Goal: Task Accomplishment & Management: Use online tool/utility

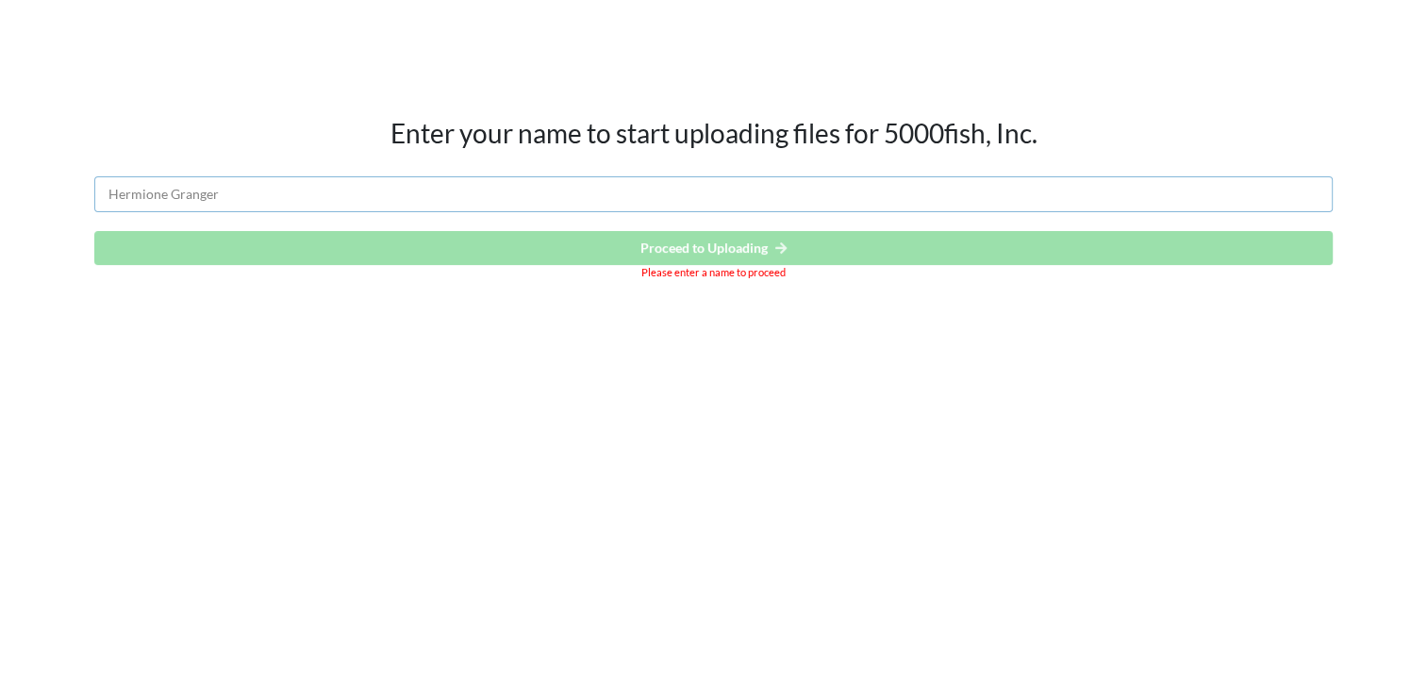
click at [650, 202] on input "text" at bounding box center [713, 194] width 1239 height 36
type input "[PERSON_NAME]"
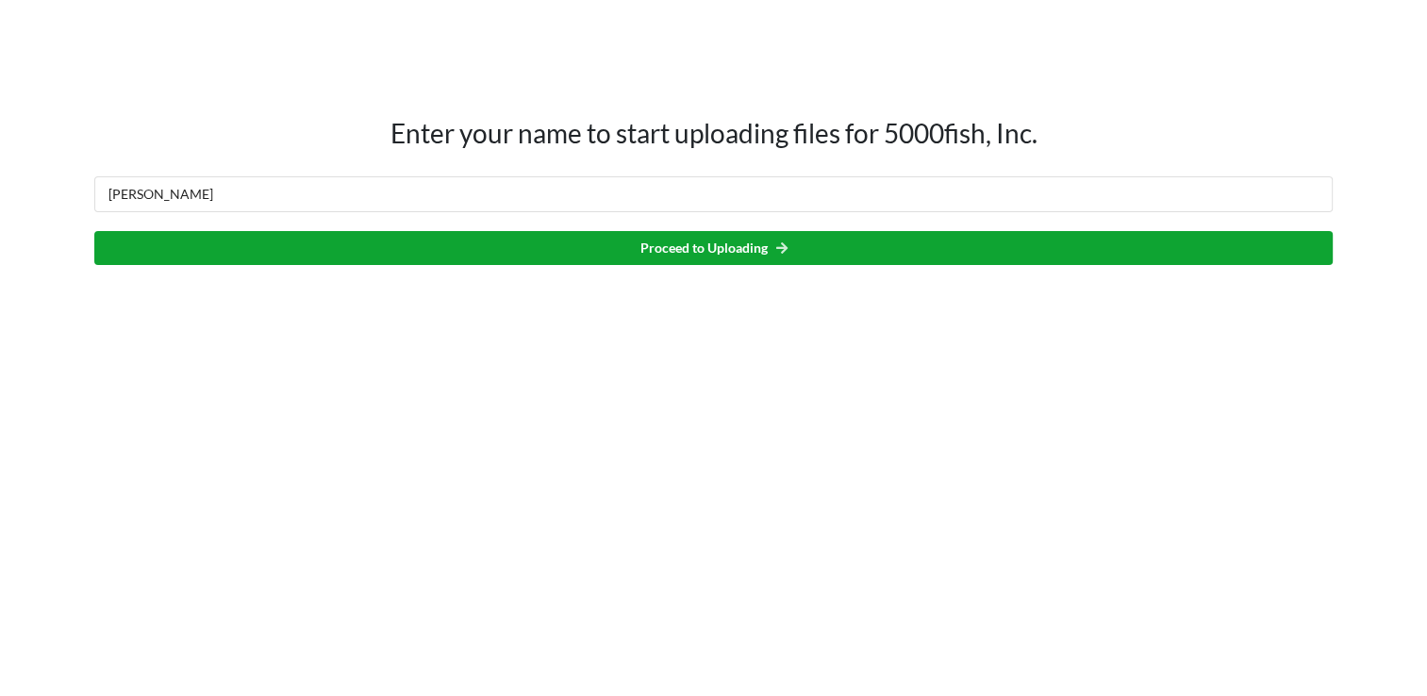
click at [708, 253] on button "Proceed to Uploading" at bounding box center [713, 248] width 1239 height 34
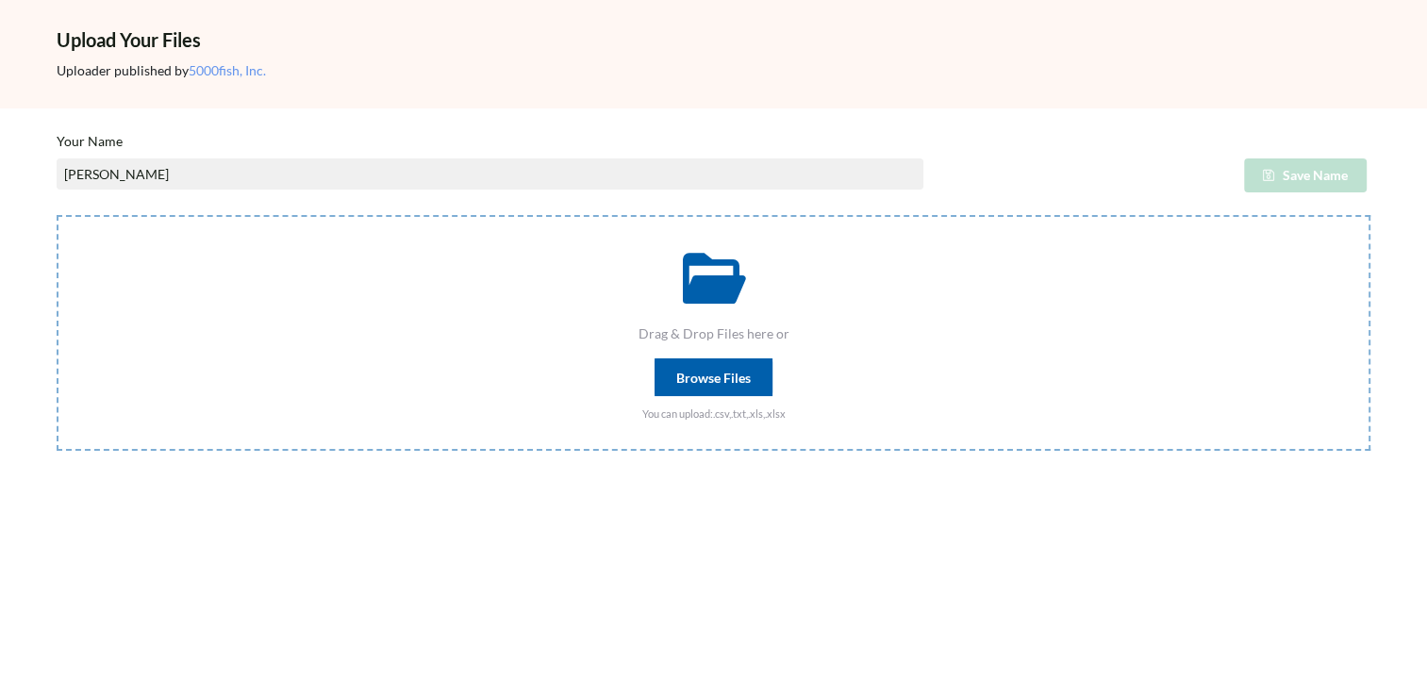
click at [746, 373] on div "Browse Files" at bounding box center [714, 377] width 118 height 38
click at [57, 215] on input "Drag & Drop Files here or Browse Files You can upload: .csv,.txt,.xls,.xlsx" at bounding box center [57, 215] width 0 height 0
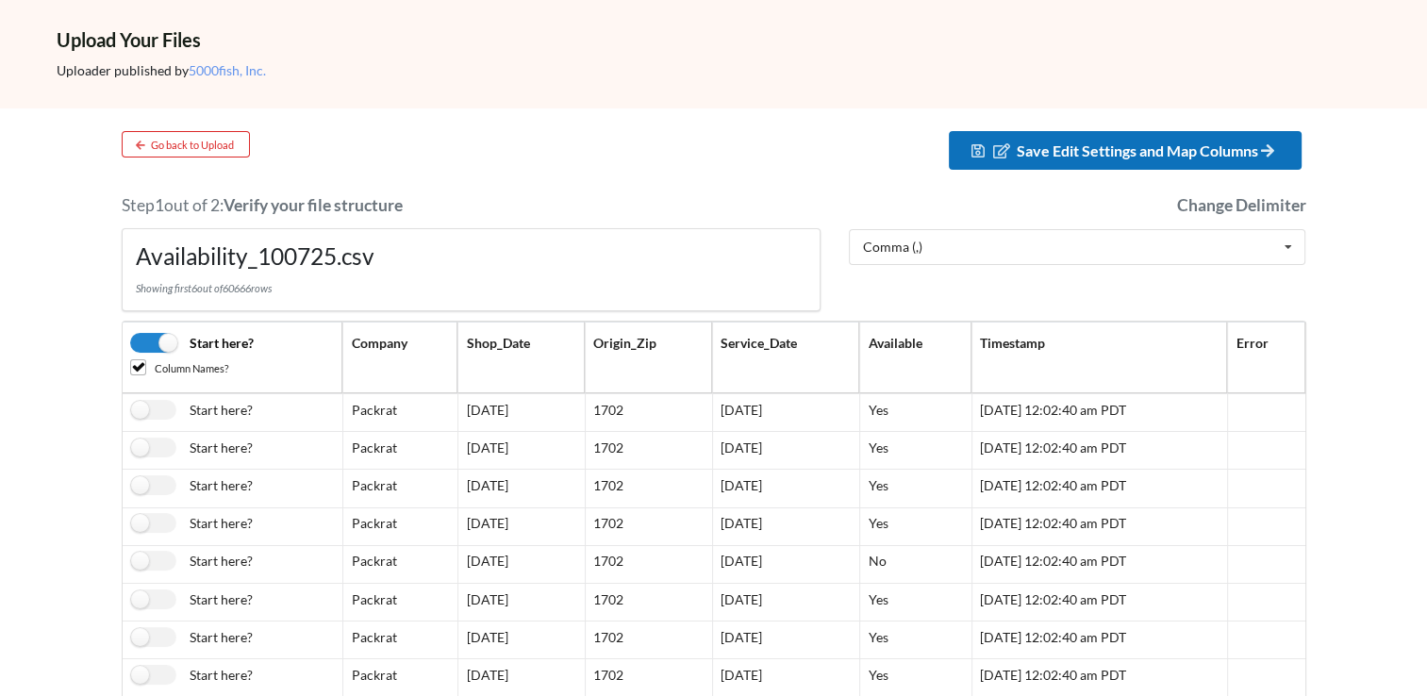
click at [1058, 145] on span "Save Edit Settings and Map Columns" at bounding box center [1148, 151] width 262 height 18
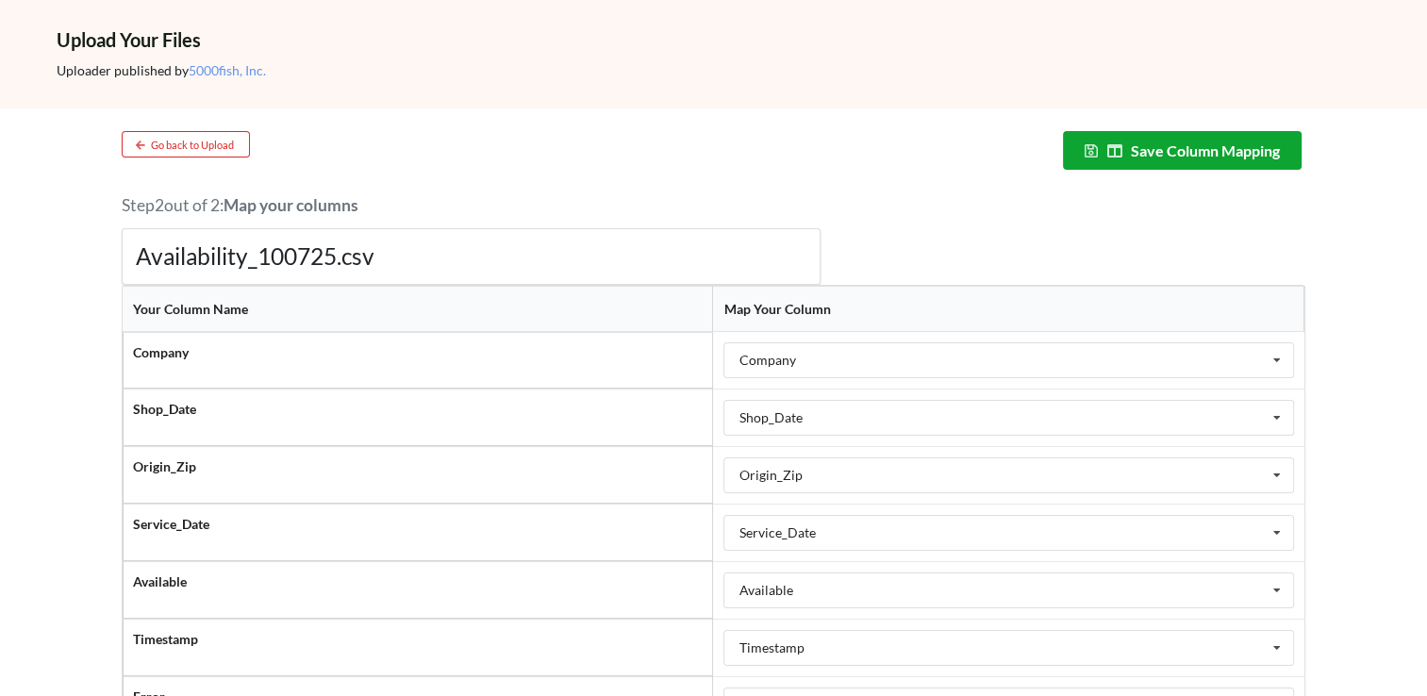
click at [1187, 145] on button "Save Column Mapping" at bounding box center [1183, 150] width 240 height 39
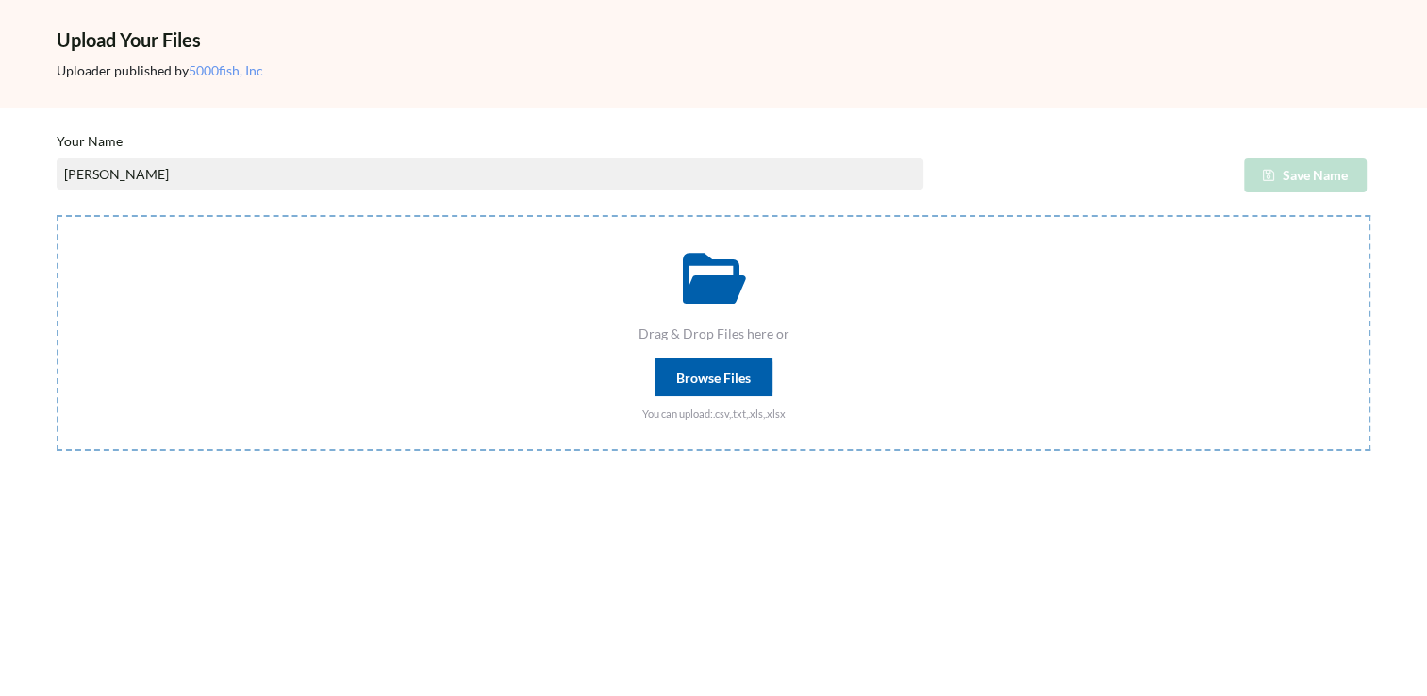
click at [749, 372] on div "Browse Files" at bounding box center [714, 377] width 118 height 38
click at [57, 215] on input "Drag & Drop Files here or Browse Files You can upload: .csv,.txt,.xls,.xlsx" at bounding box center [57, 215] width 0 height 0
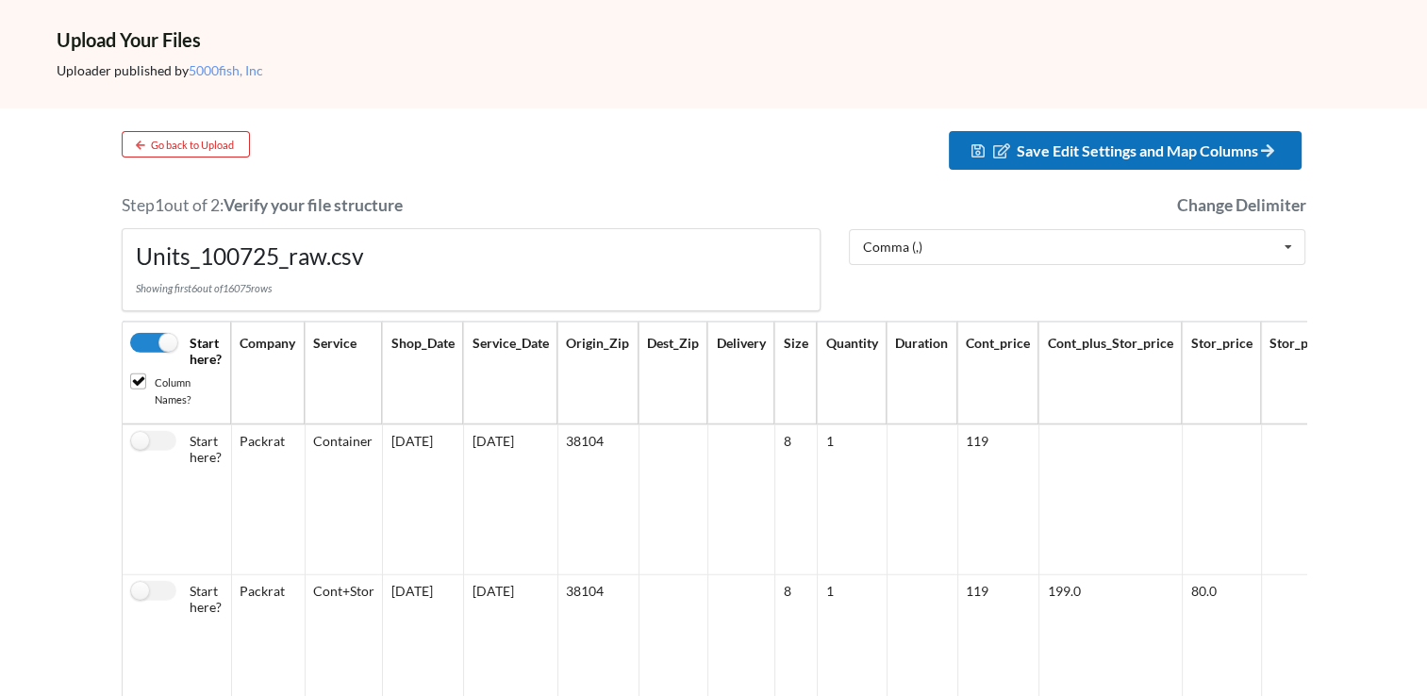
click at [1054, 160] on button "Save Edit Settings and Map Columns" at bounding box center [1125, 150] width 353 height 39
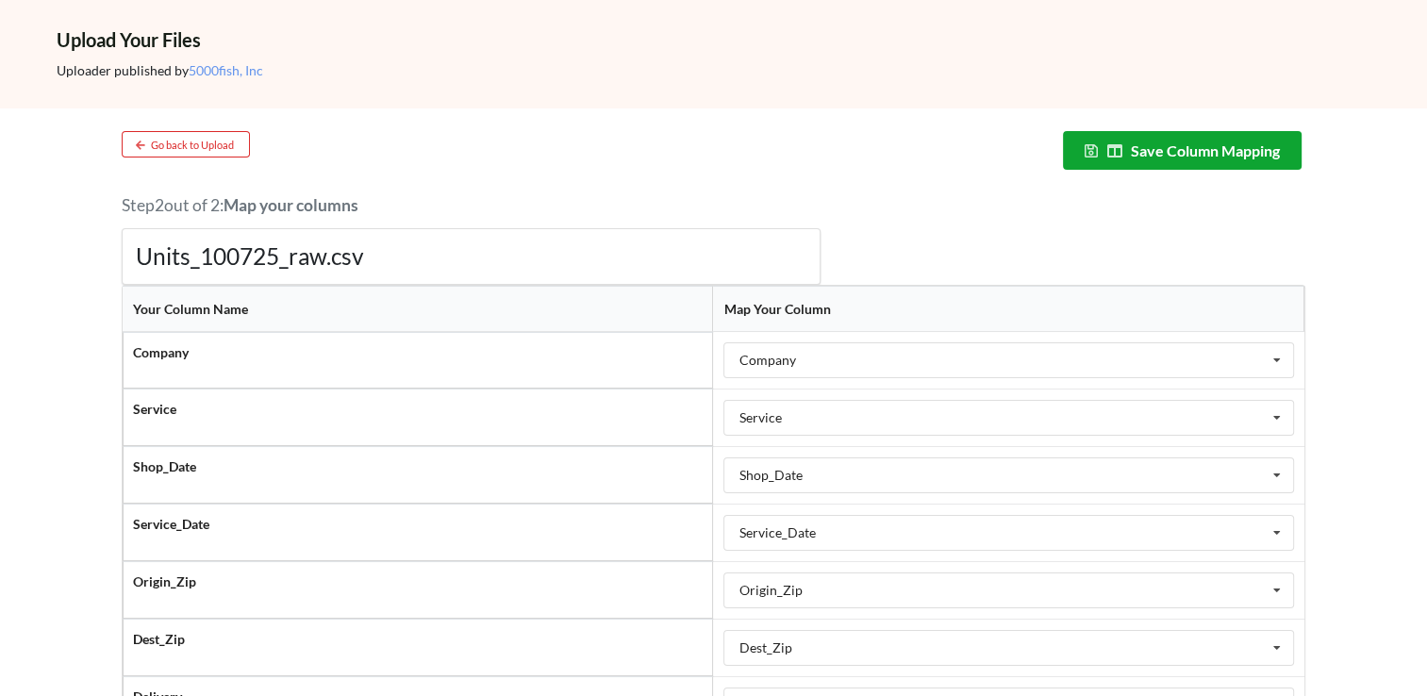
click at [1149, 159] on button "Save Column Mapping" at bounding box center [1183, 150] width 240 height 39
